Goal: Task Accomplishment & Management: Use online tool/utility

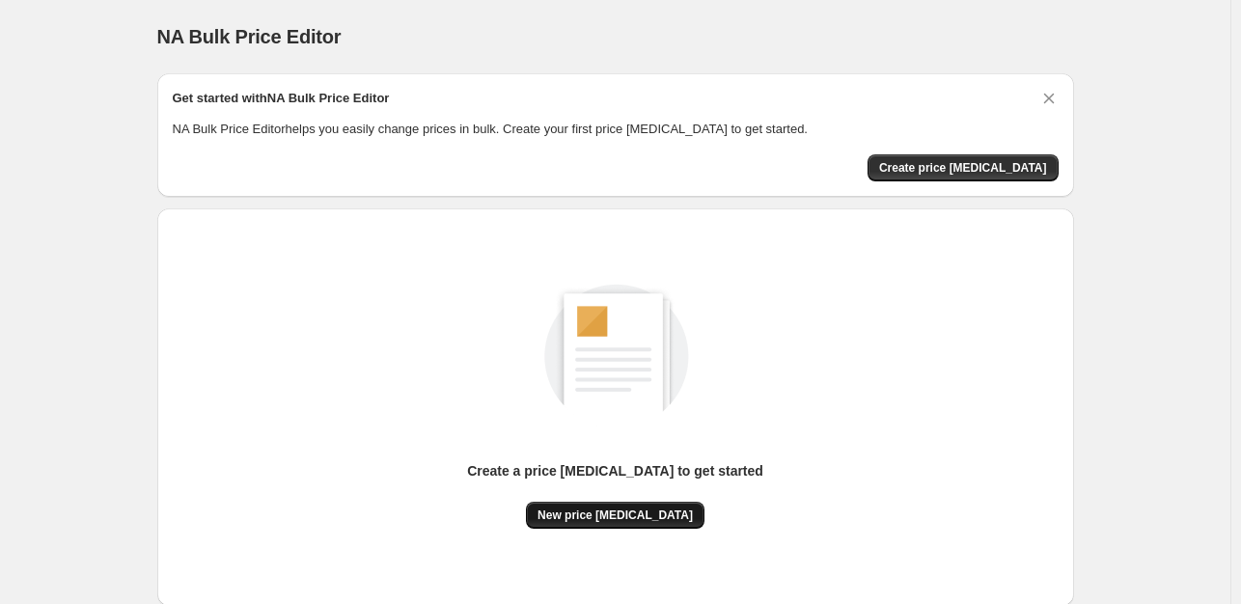
click at [602, 508] on span "New price [MEDICAL_DATA]" at bounding box center [614, 515] width 155 height 15
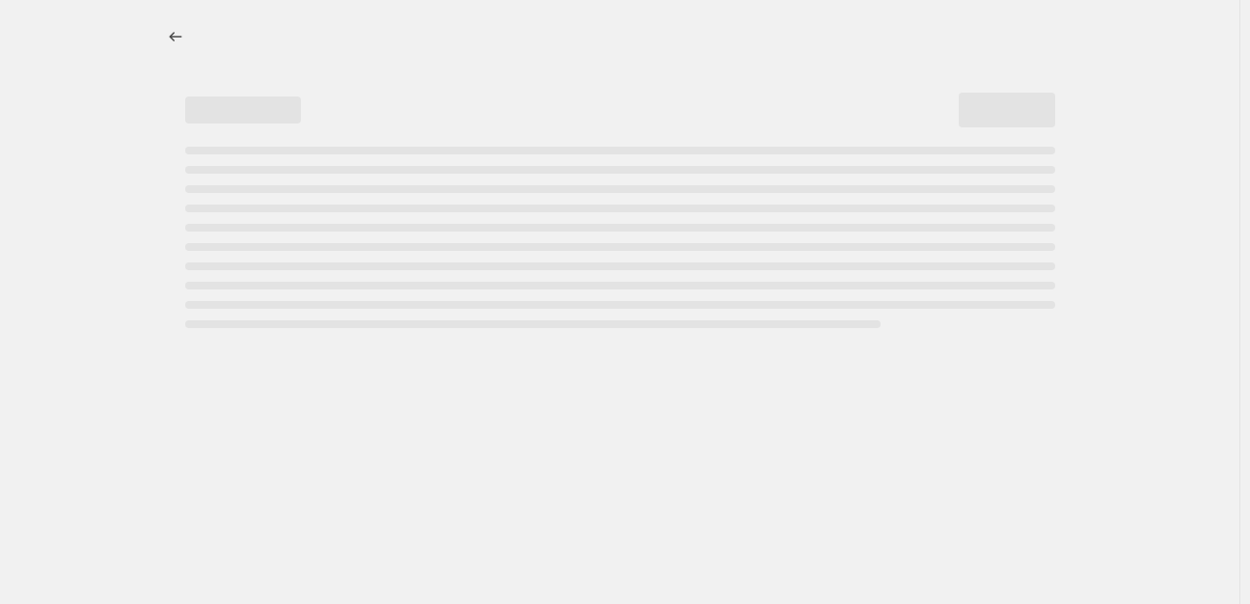
select select "percentage"
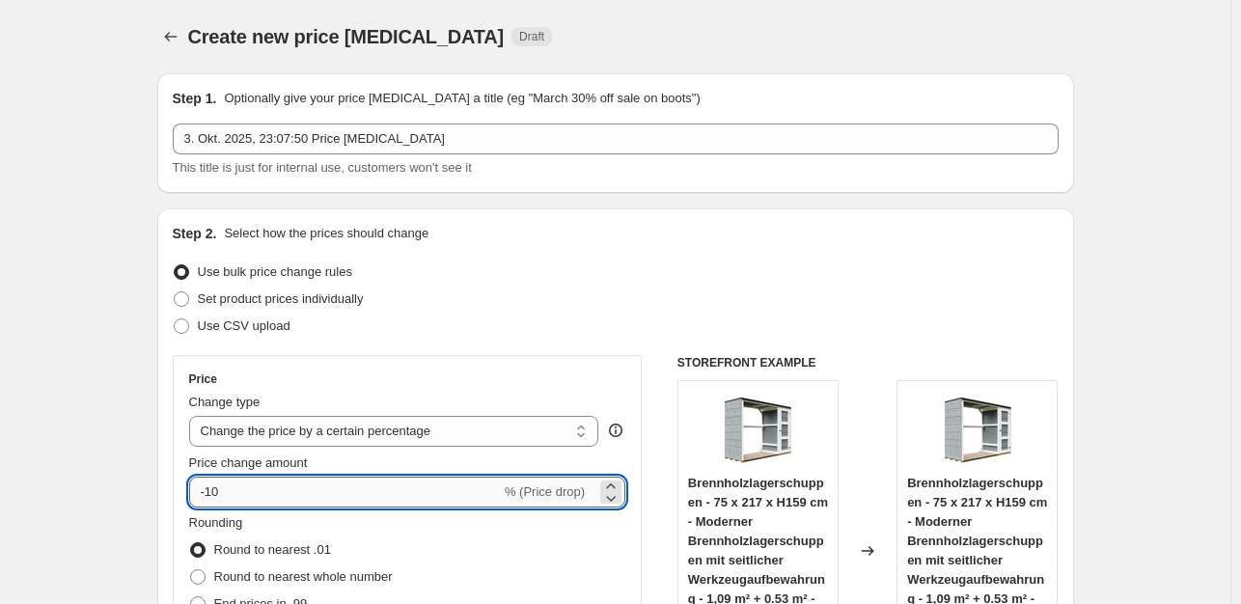
click at [340, 494] on input "-10" at bounding box center [345, 492] width 312 height 31
type input "-1"
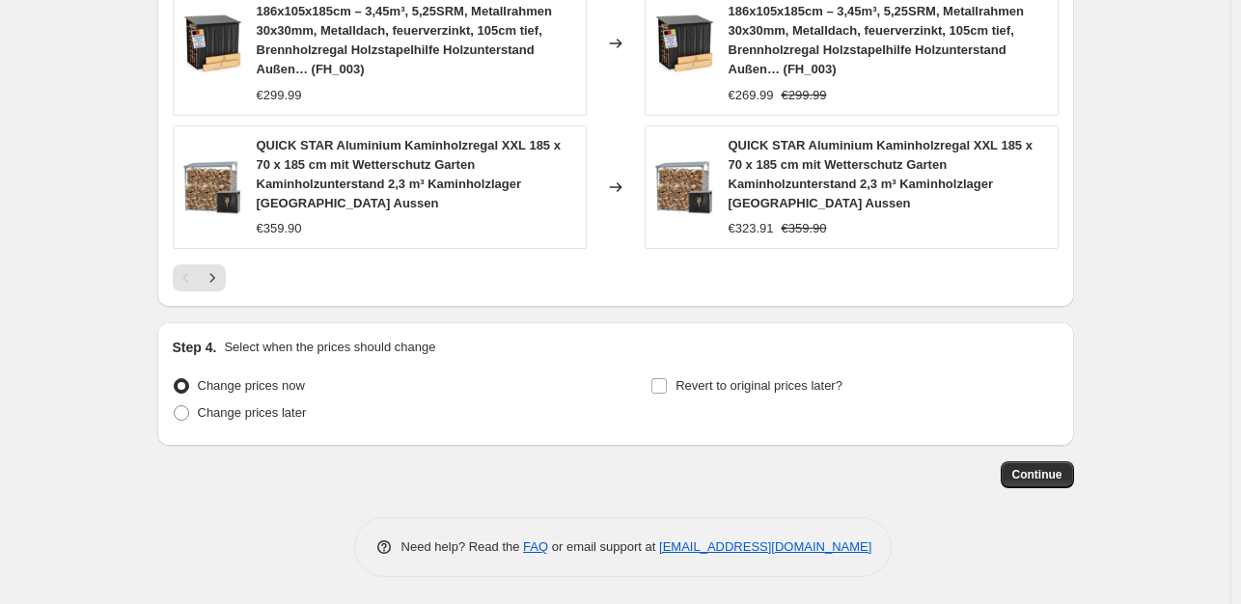
scroll to position [1548, 0]
type input "-35"
click at [1041, 469] on span "Continue" at bounding box center [1037, 473] width 50 height 15
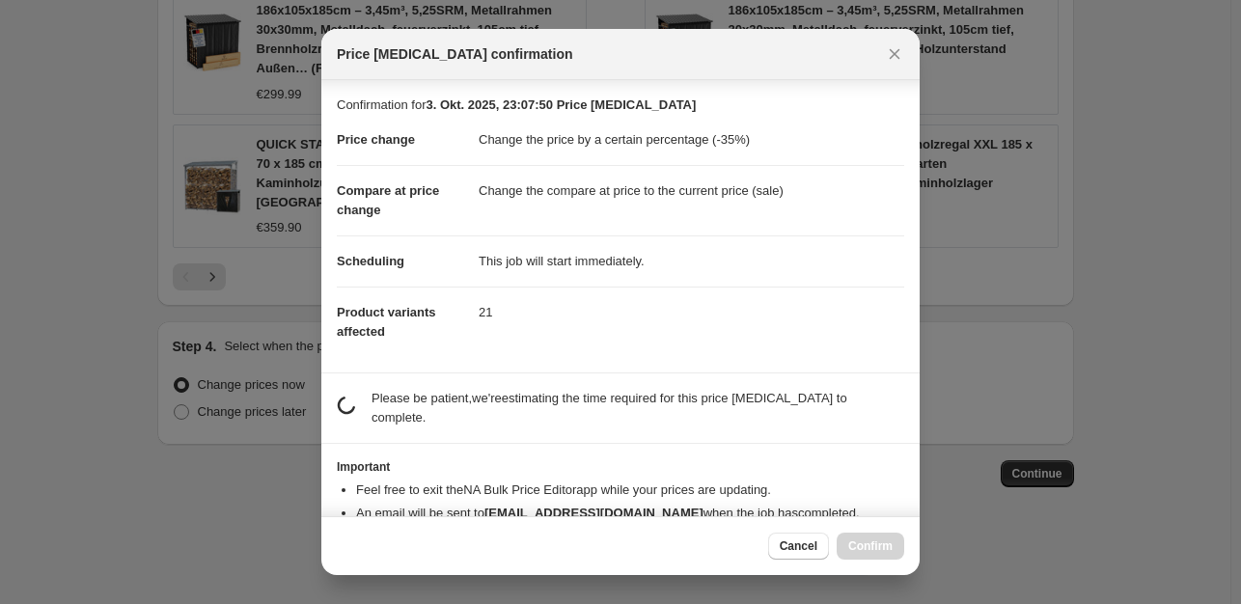
scroll to position [34, 0]
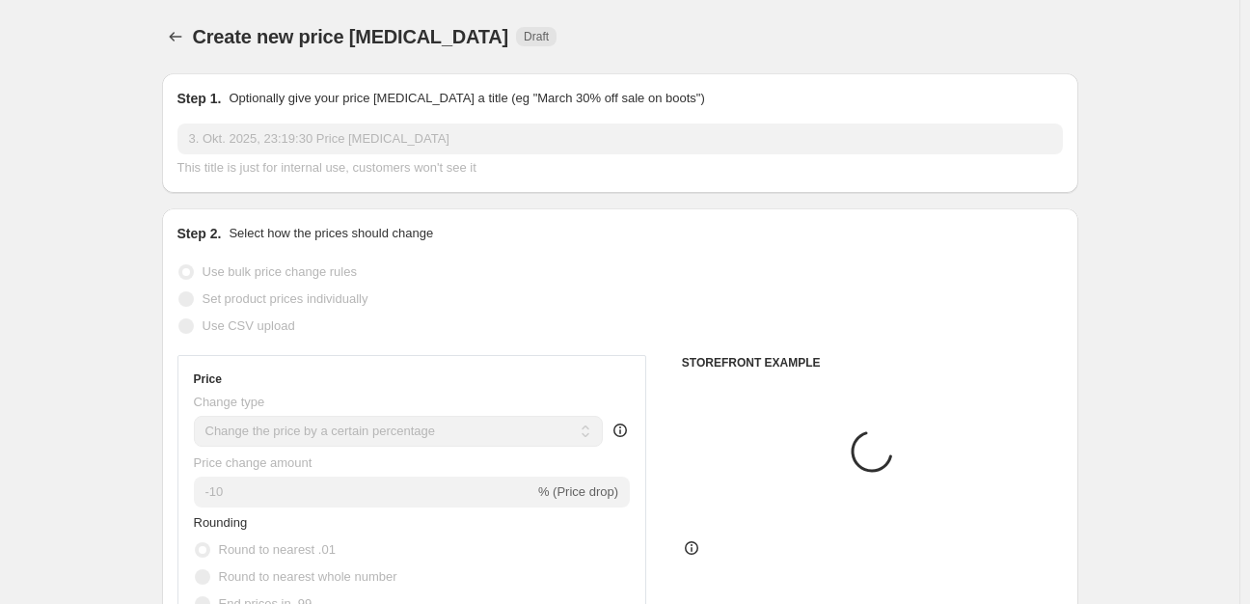
select select "percentage"
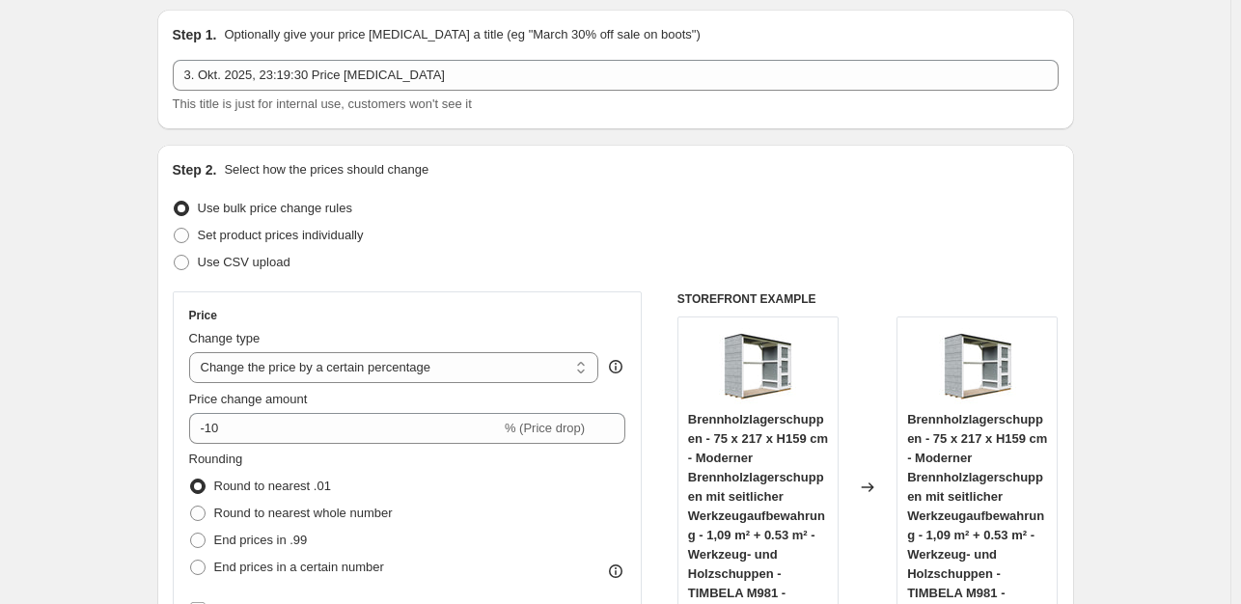
scroll to position [193, 0]
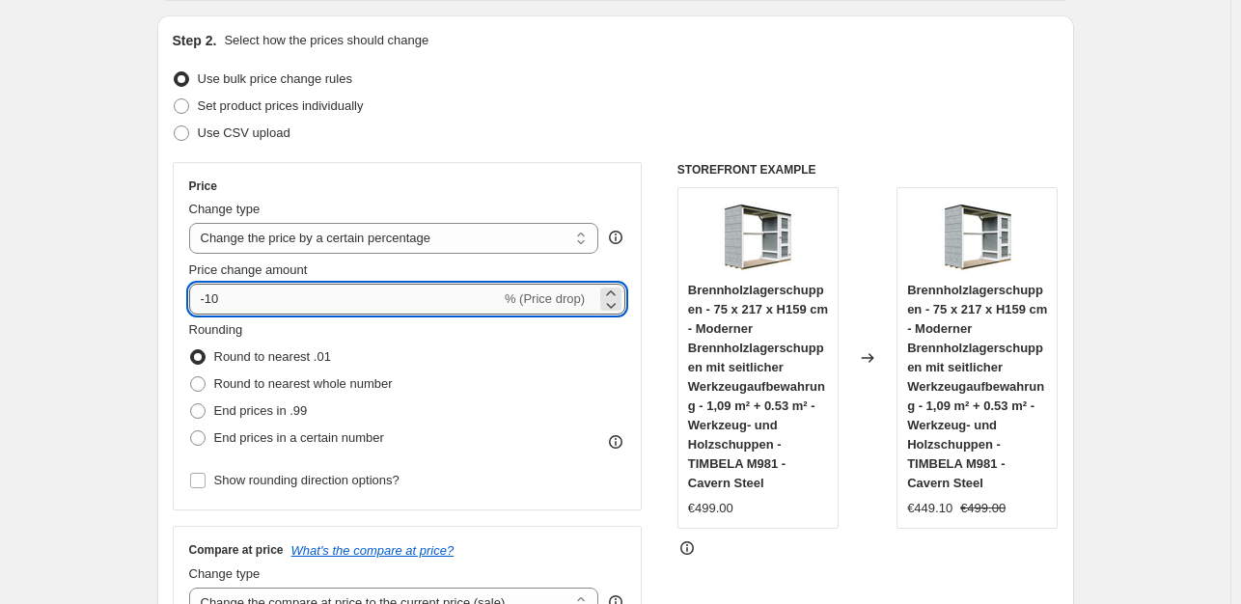
click at [244, 306] on input "-10" at bounding box center [345, 299] width 312 height 31
type input "-1"
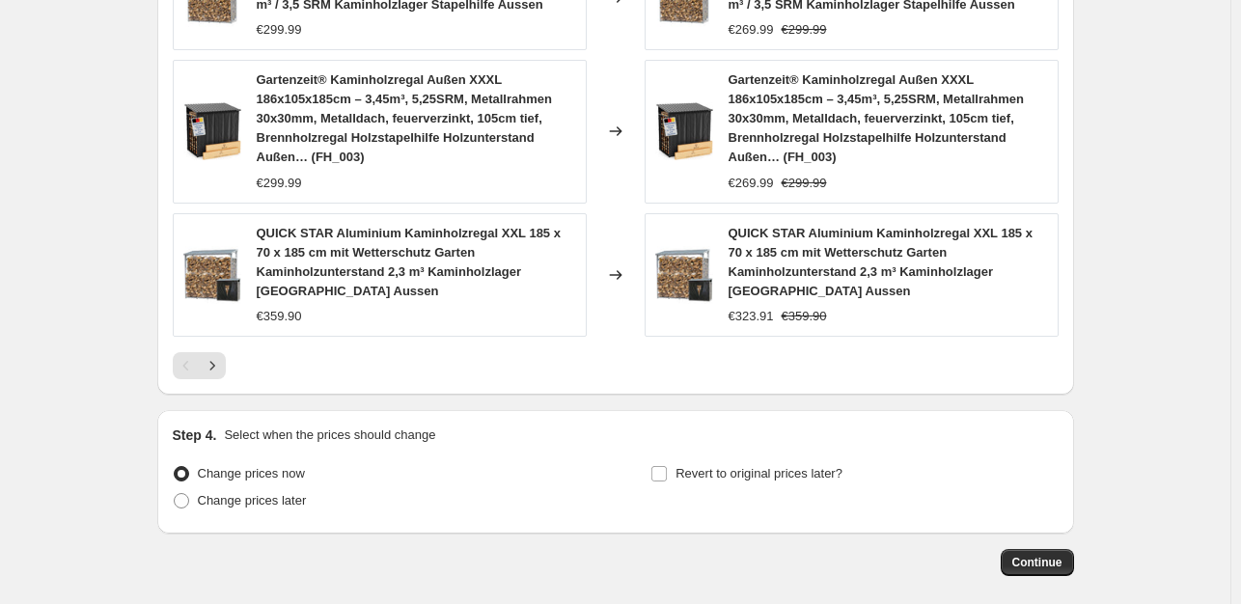
scroll to position [1548, 0]
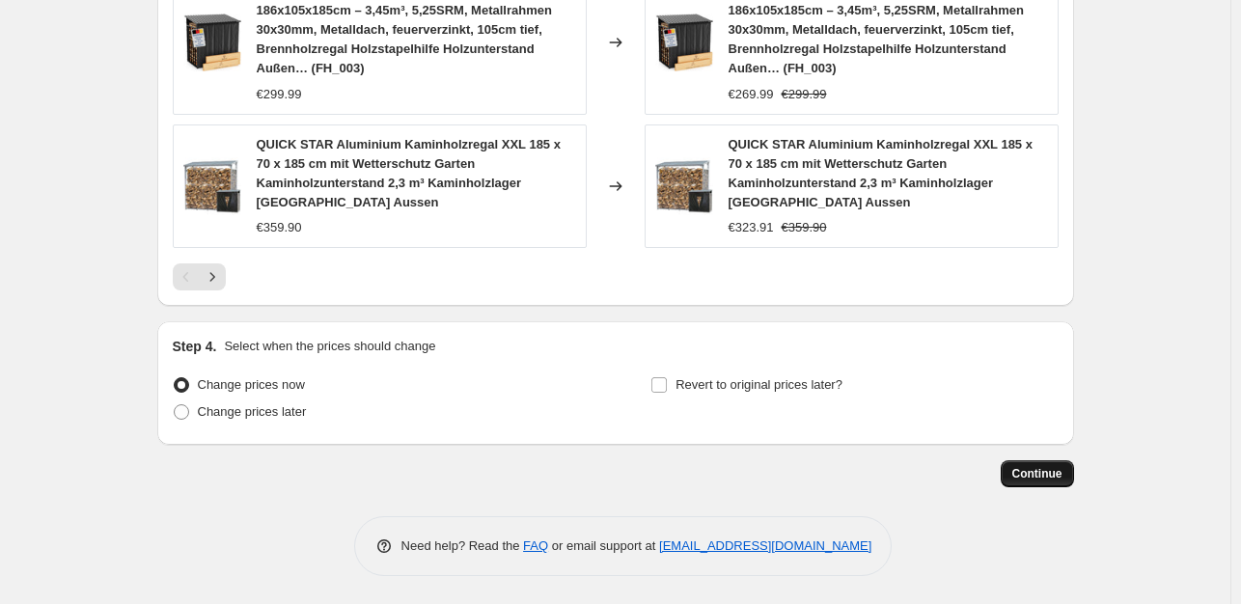
type input "-35"
click at [1046, 467] on span "Continue" at bounding box center [1037, 473] width 50 height 15
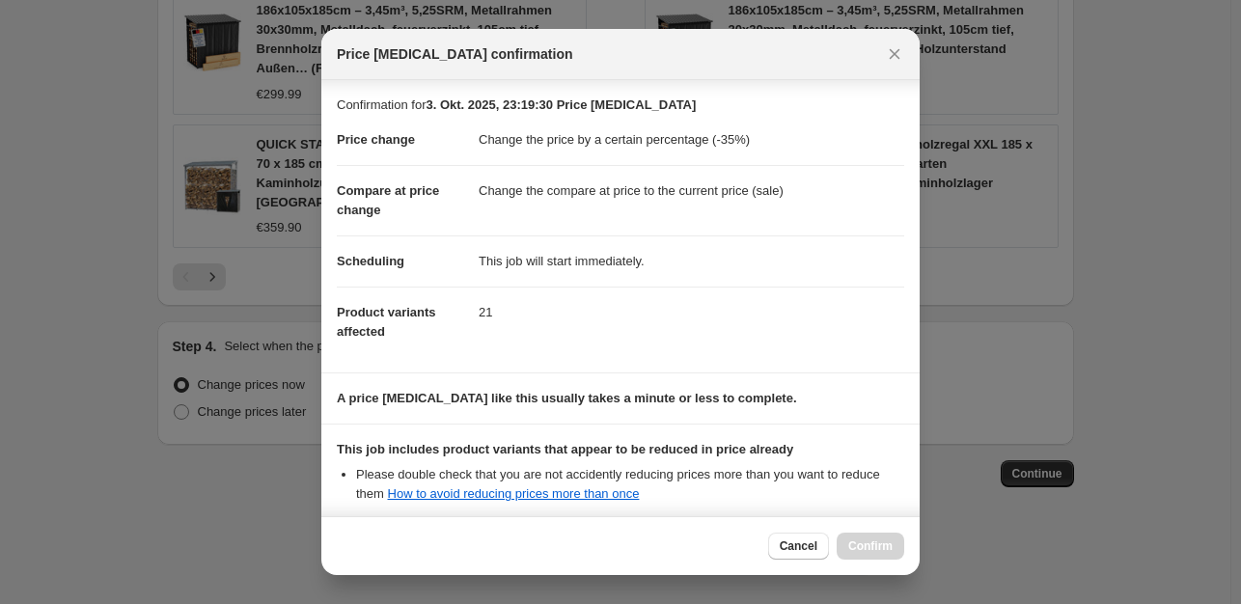
scroll to position [206, 0]
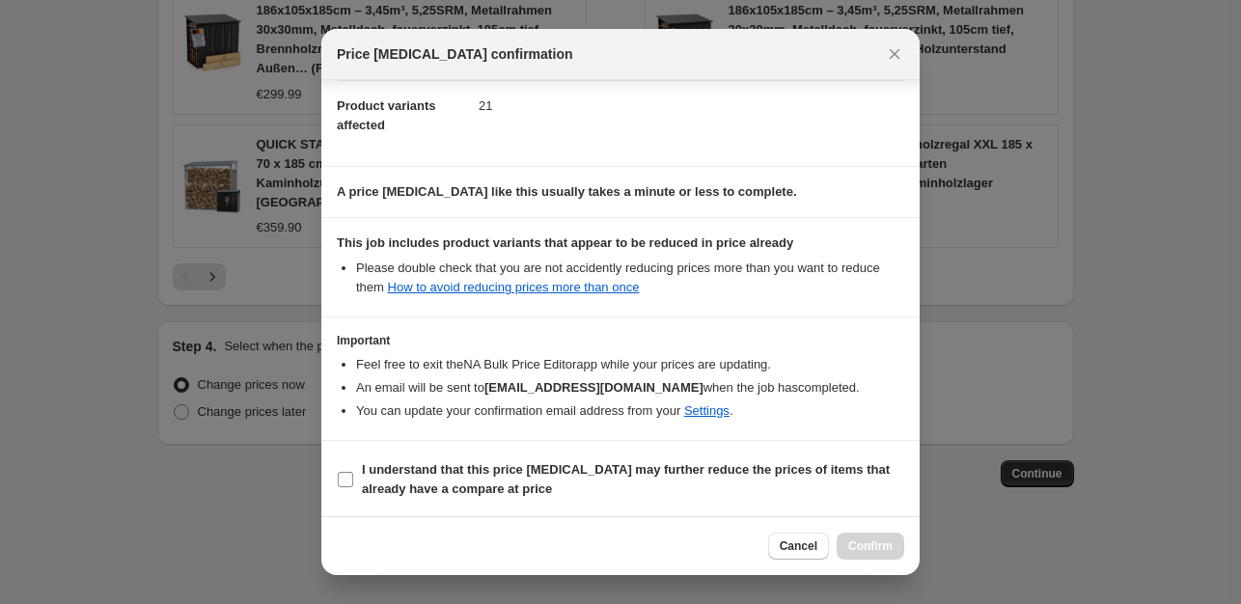
click at [345, 476] on input "I understand that this price [MEDICAL_DATA] may further reduce the prices of it…" at bounding box center [345, 479] width 15 height 15
checkbox input "true"
click at [877, 545] on span "Confirm" at bounding box center [870, 545] width 44 height 15
